Goal: Transaction & Acquisition: Purchase product/service

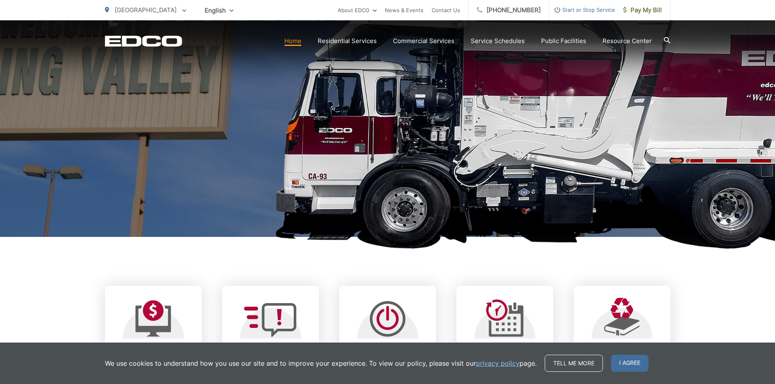
scroll to position [122, 0]
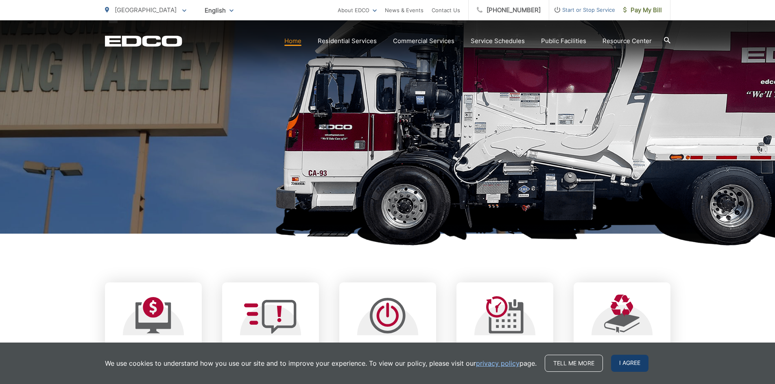
click at [623, 359] on span "I agree" at bounding box center [629, 363] width 37 height 17
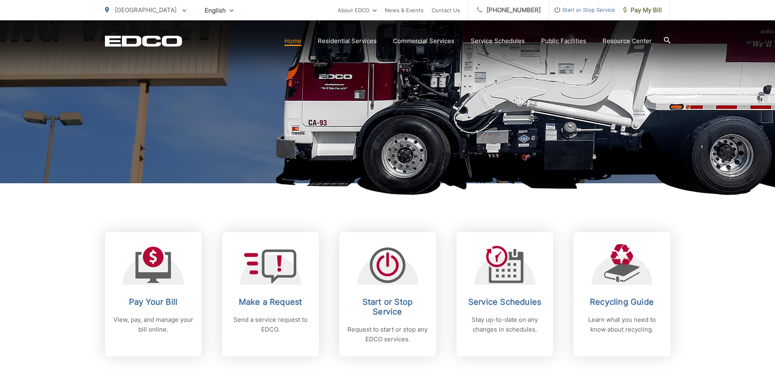
scroll to position [244, 0]
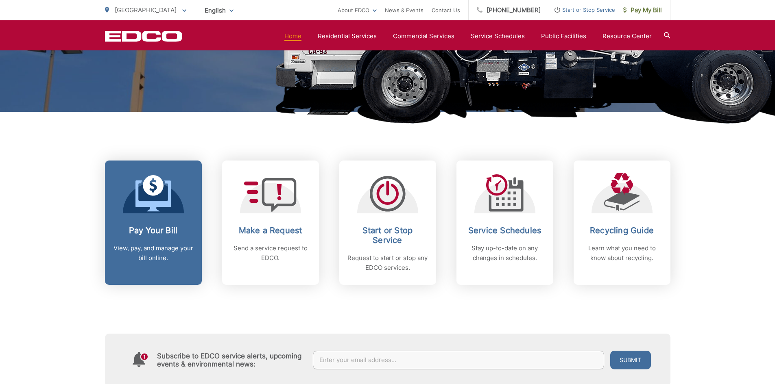
click at [156, 216] on link "Pay Your Bill View, pay, and manage your bill online." at bounding box center [153, 223] width 97 height 124
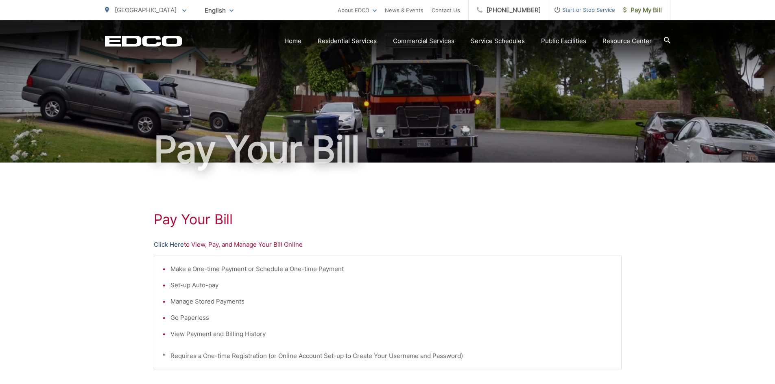
click at [176, 246] on link "Click Here" at bounding box center [169, 245] width 30 height 10
